Goal: Task Accomplishment & Management: Manage account settings

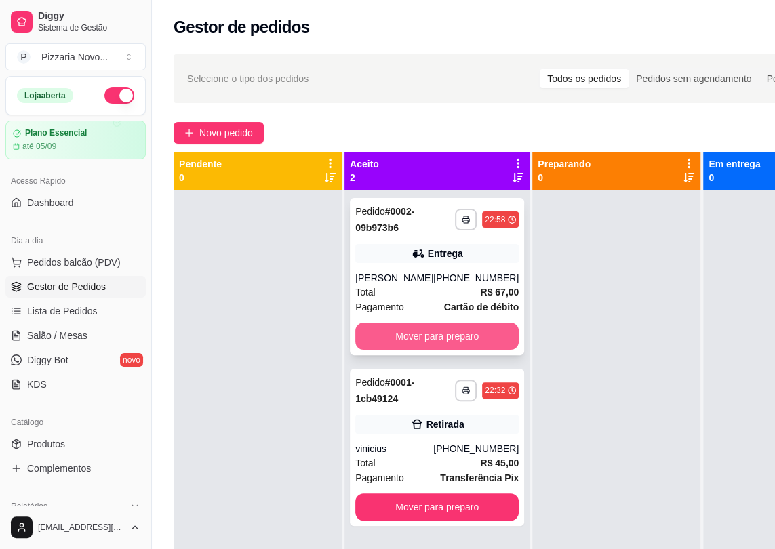
click at [450, 336] on button "Mover para preparo" at bounding box center [436, 336] width 163 height 27
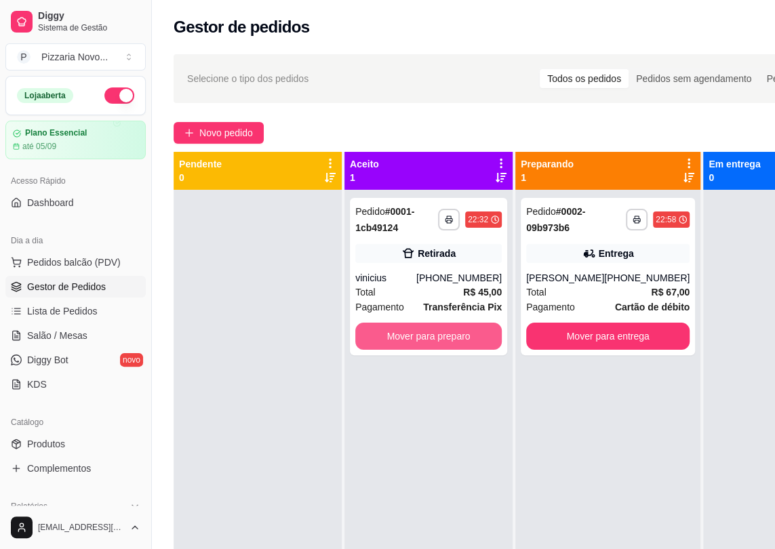
click at [450, 336] on button "Mover para preparo" at bounding box center [428, 336] width 146 height 27
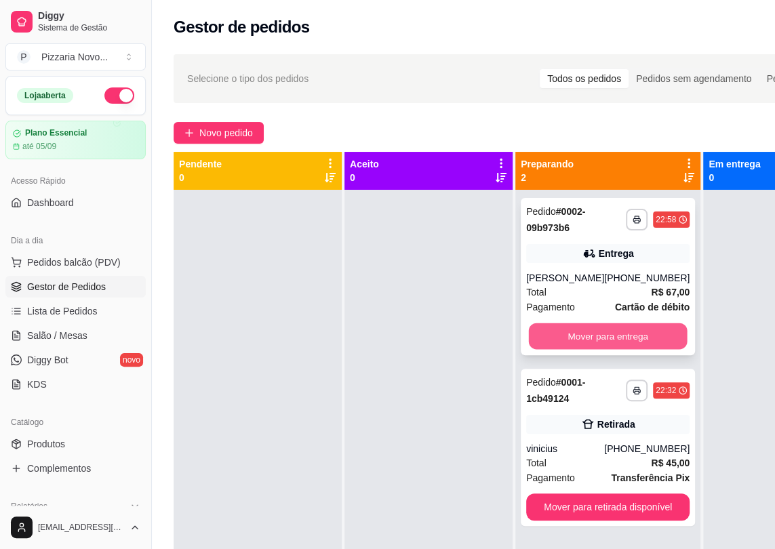
click at [553, 341] on button "Mover para entrega" at bounding box center [608, 336] width 159 height 26
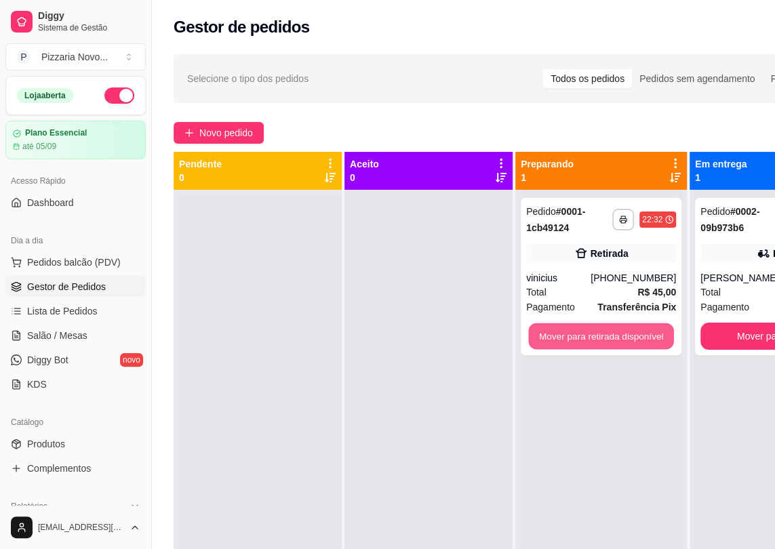
click at [553, 341] on button "Mover para retirada disponível" at bounding box center [600, 336] width 145 height 26
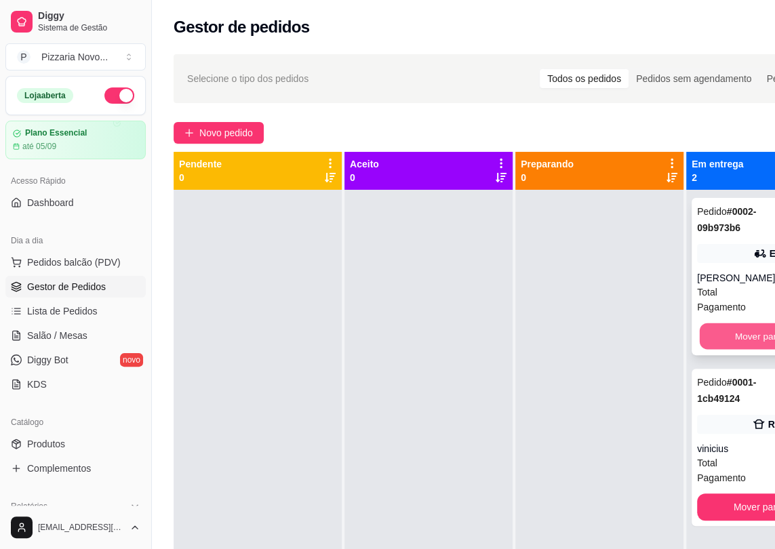
click at [721, 348] on button "Mover para finalizado" at bounding box center [779, 336] width 159 height 26
click at [721, 347] on button "Mover para finalizado" at bounding box center [778, 336] width 163 height 27
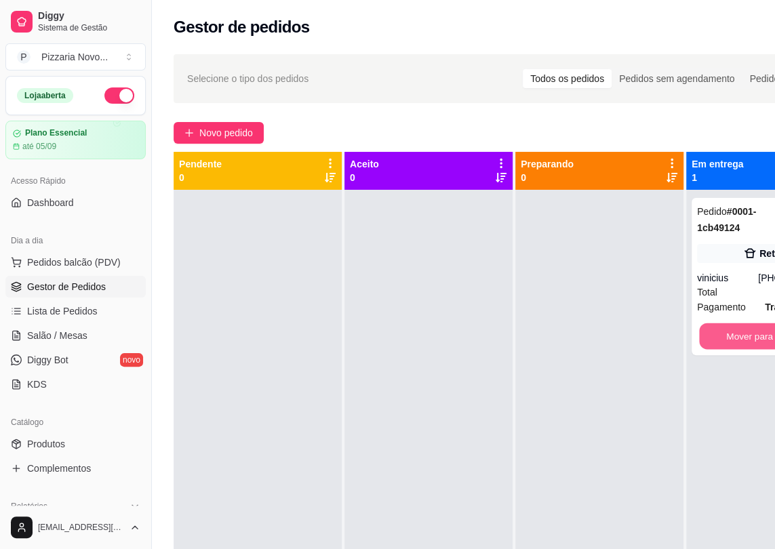
click at [721, 347] on button "Mover para finalizado" at bounding box center [770, 336] width 142 height 26
click at [721, 347] on button "Mover para finalizado" at bounding box center [770, 336] width 146 height 27
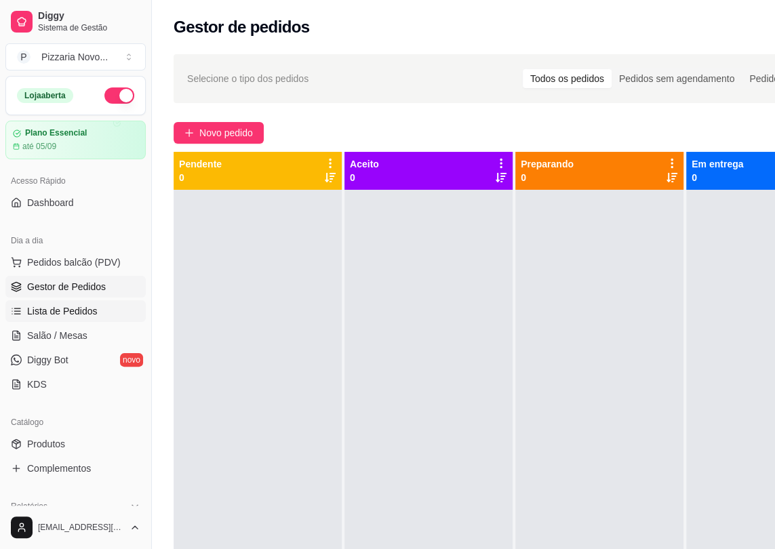
click at [82, 317] on span "Lista de Pedidos" at bounding box center [62, 311] width 71 height 14
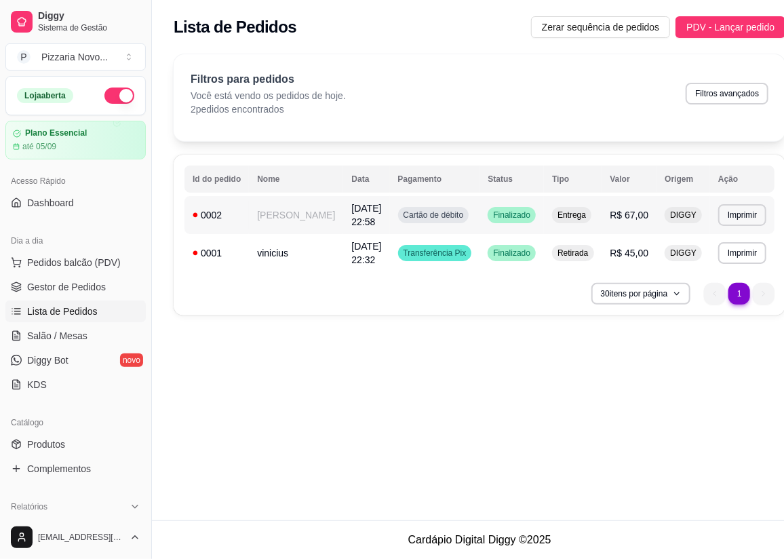
click at [576, 224] on td "Entrega" at bounding box center [573, 215] width 58 height 38
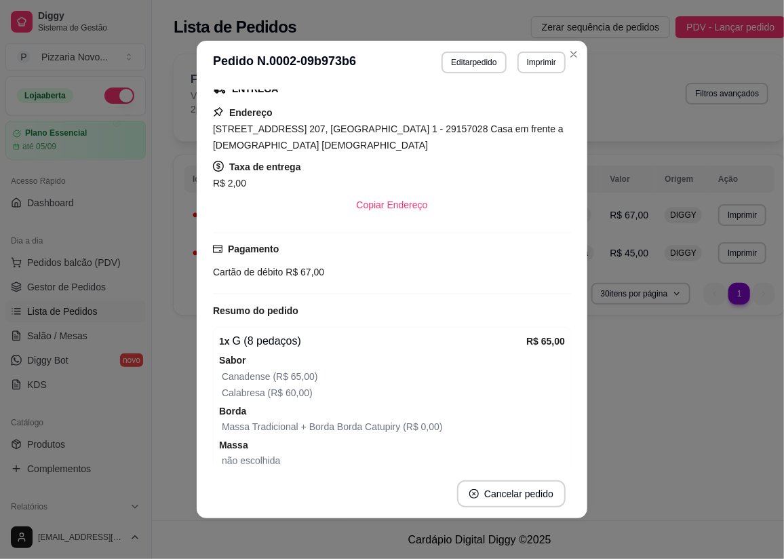
scroll to position [309, 0]
